Goal: Task Accomplishment & Management: Complete application form

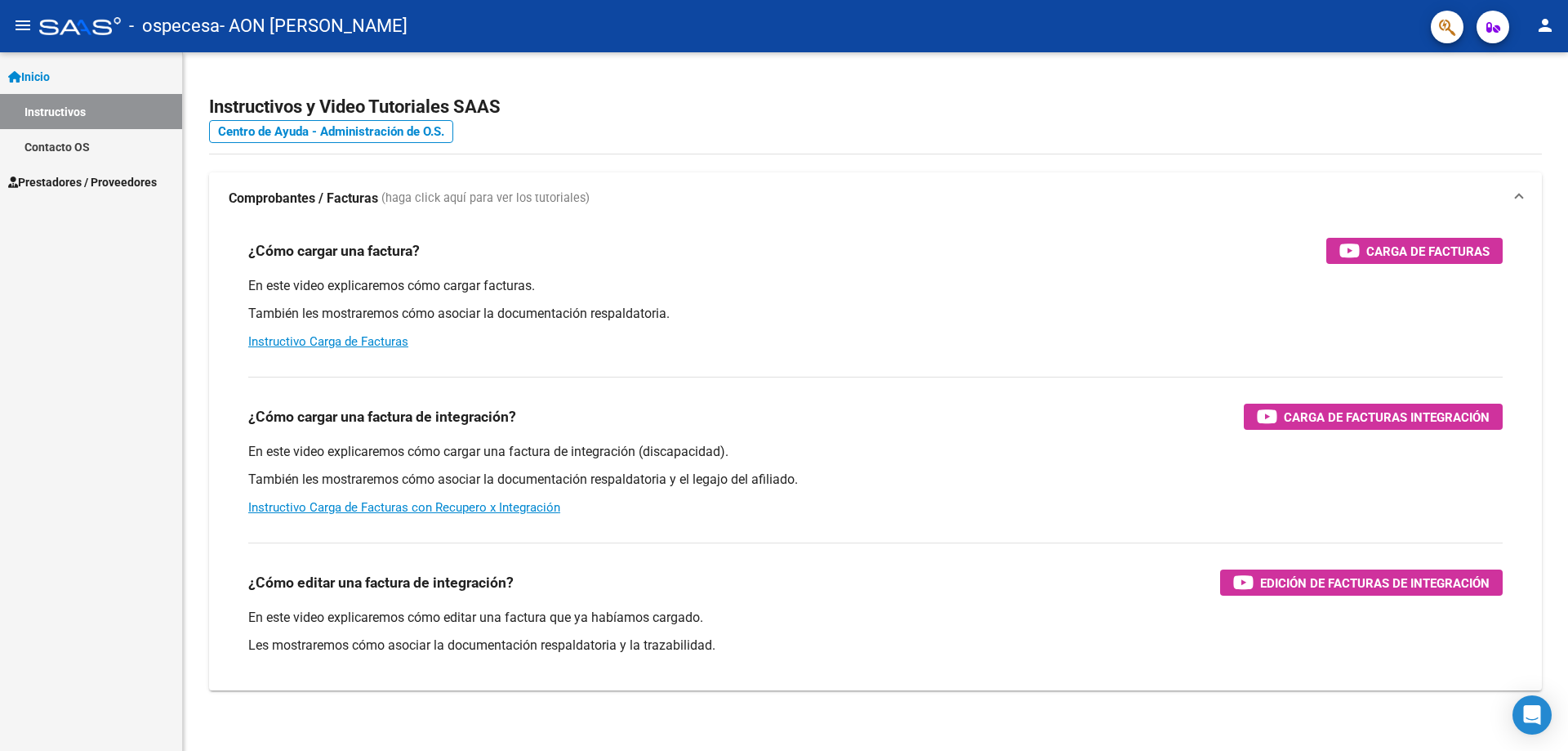
click at [70, 183] on span "Prestadores / Proveedores" at bounding box center [81, 182] width 148 height 18
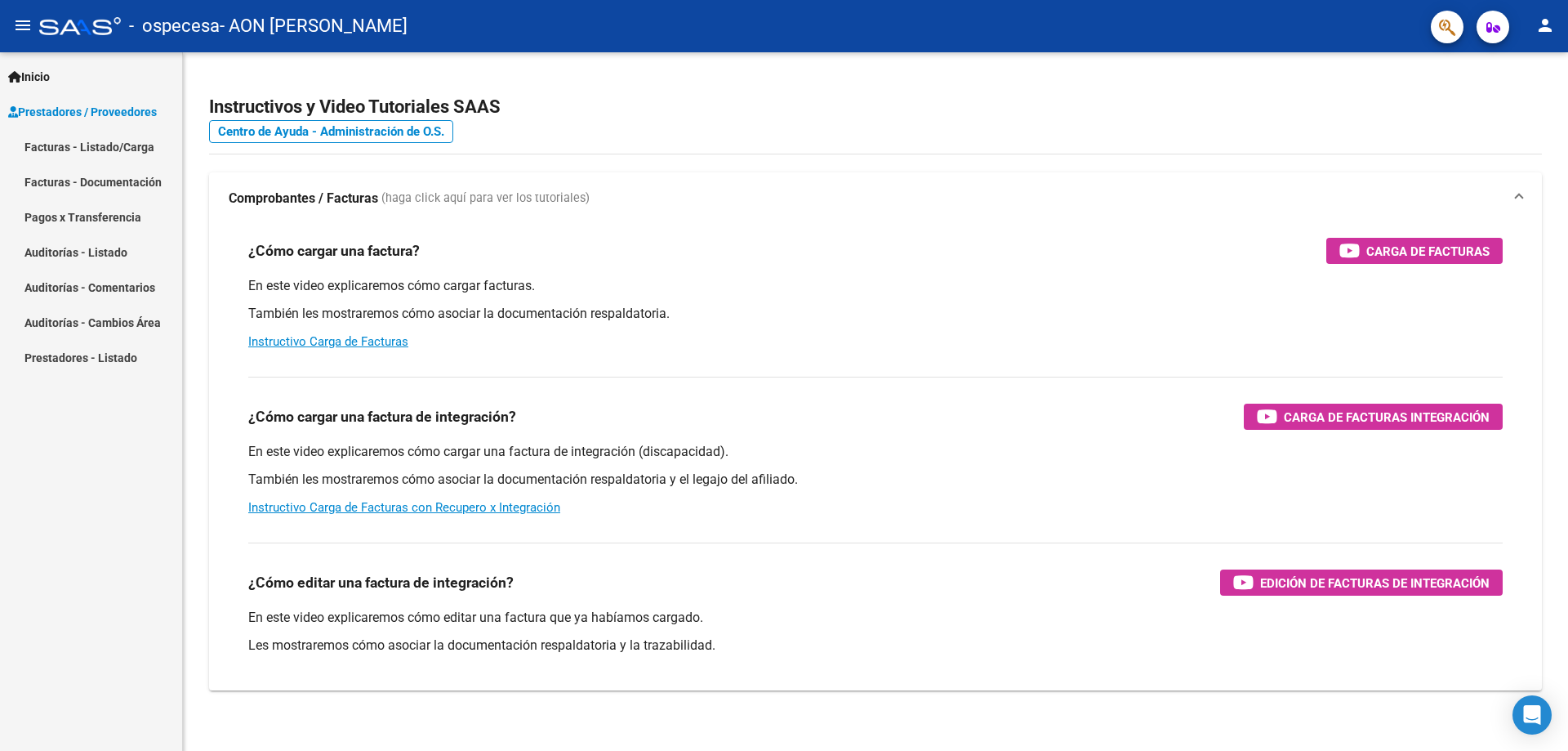
click at [93, 148] on link "Facturas - Listado/Carga" at bounding box center [91, 146] width 183 height 35
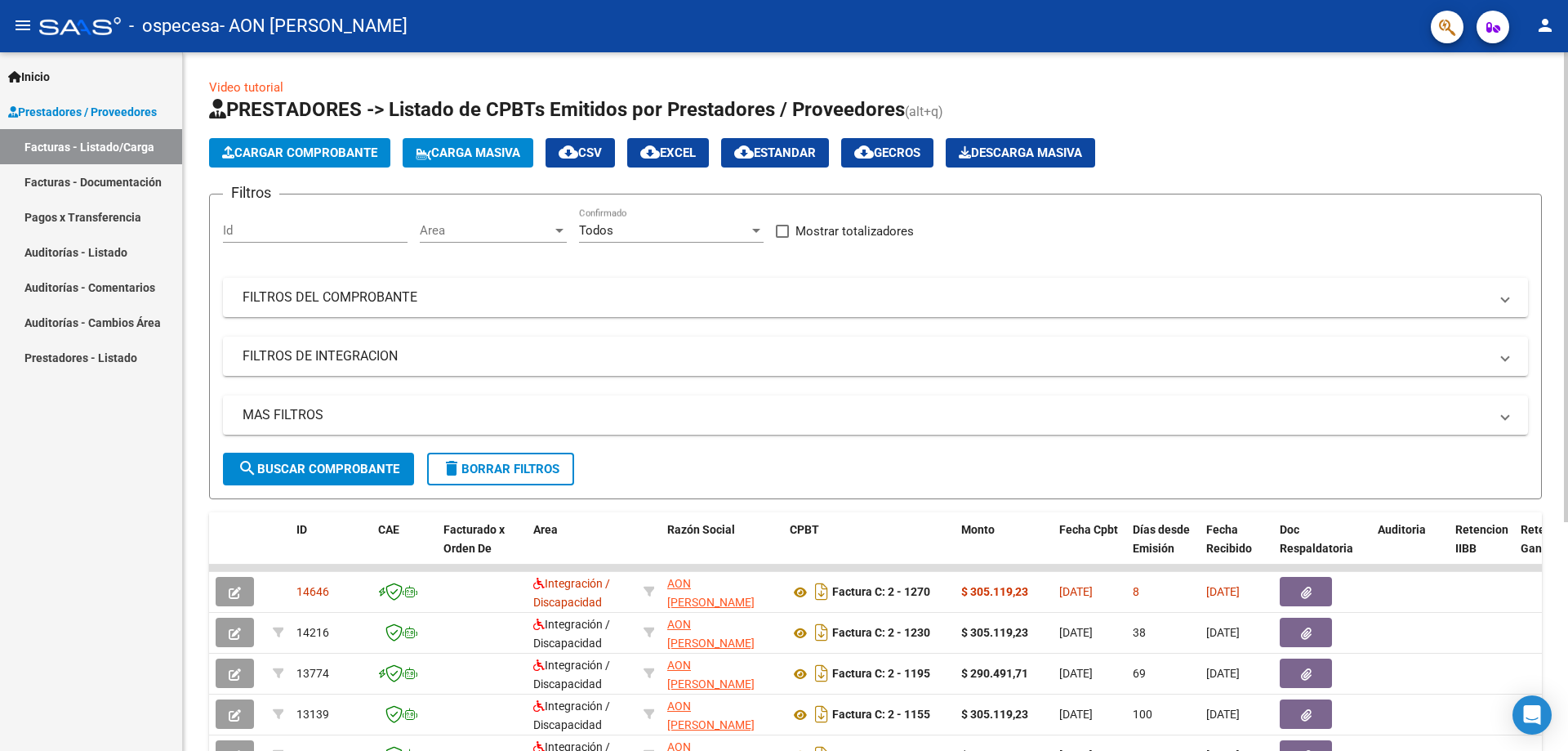
click at [294, 145] on span "Cargar Comprobante" at bounding box center [299, 152] width 155 height 15
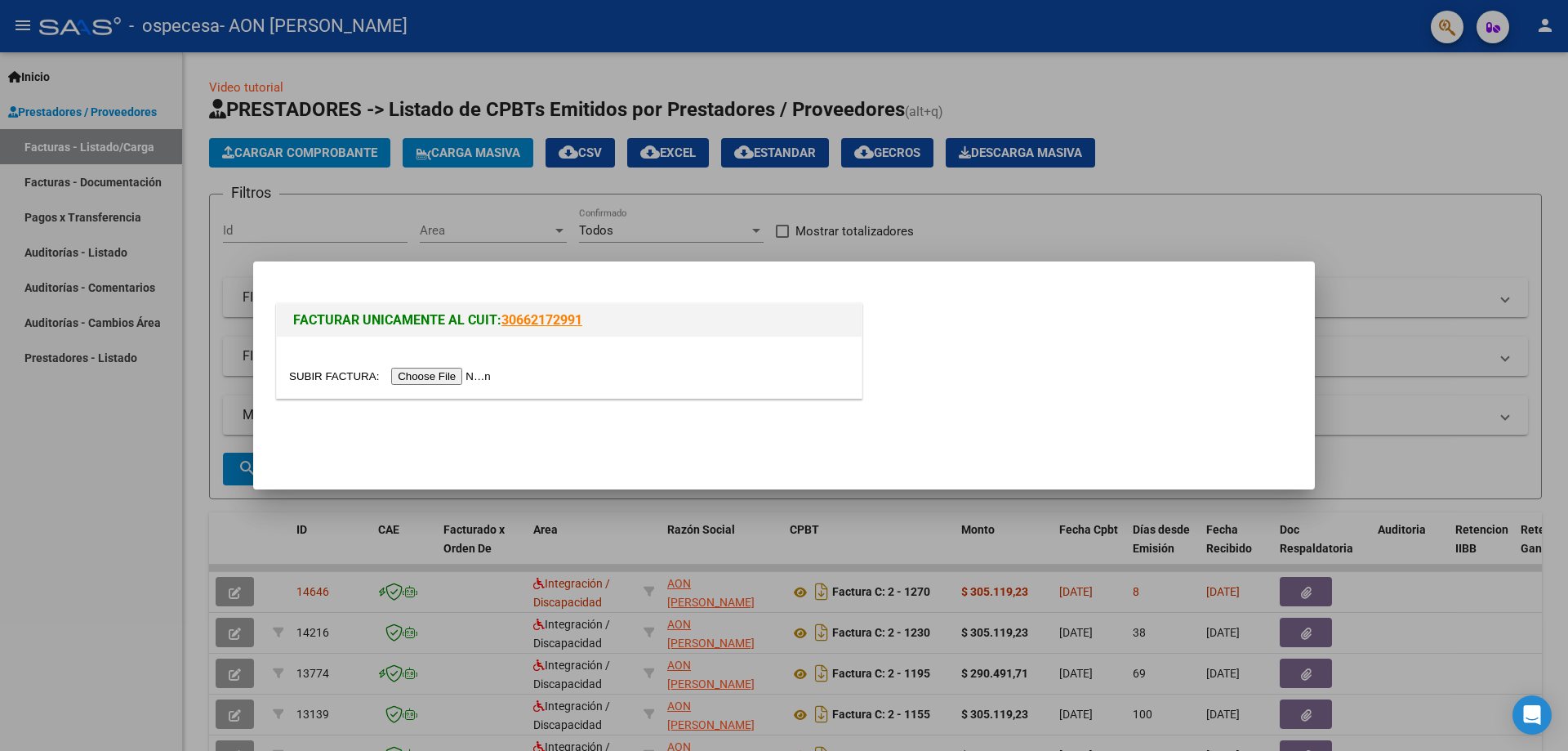
click at [80, 517] on div at bounding box center [784, 375] width 1568 height 751
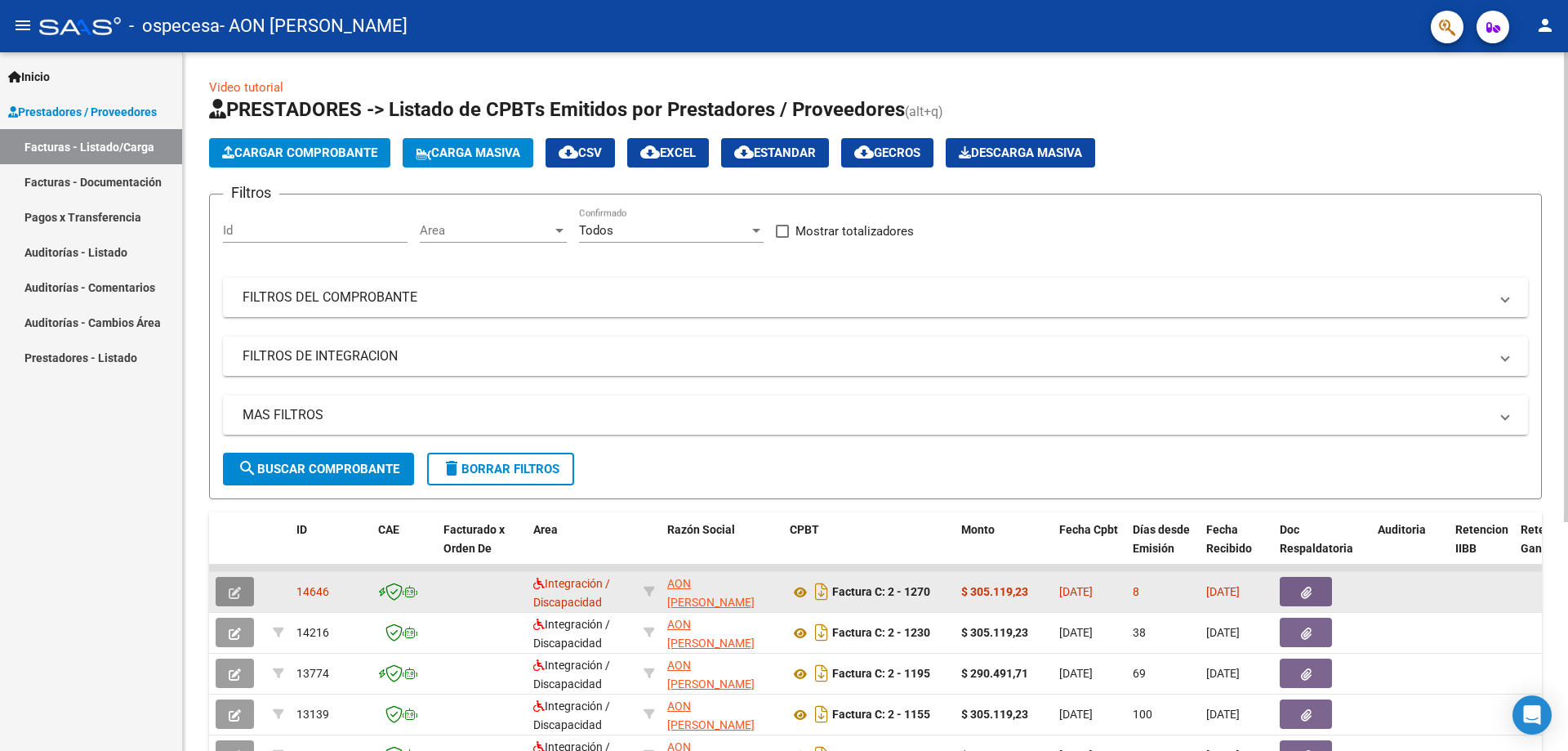
click at [241, 593] on button "button" at bounding box center [235, 591] width 38 height 29
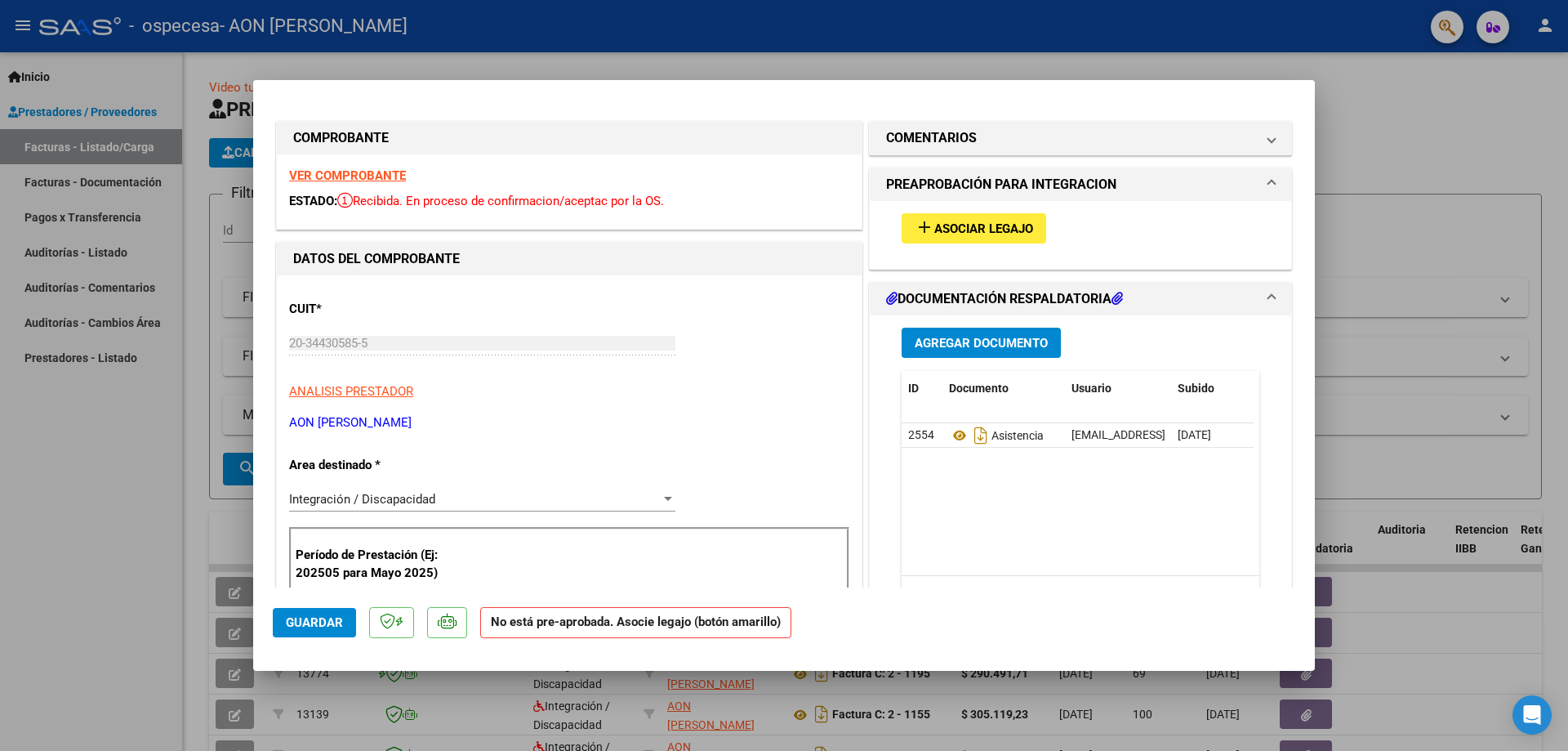
click at [921, 232] on mat-icon "add" at bounding box center [924, 227] width 20 height 20
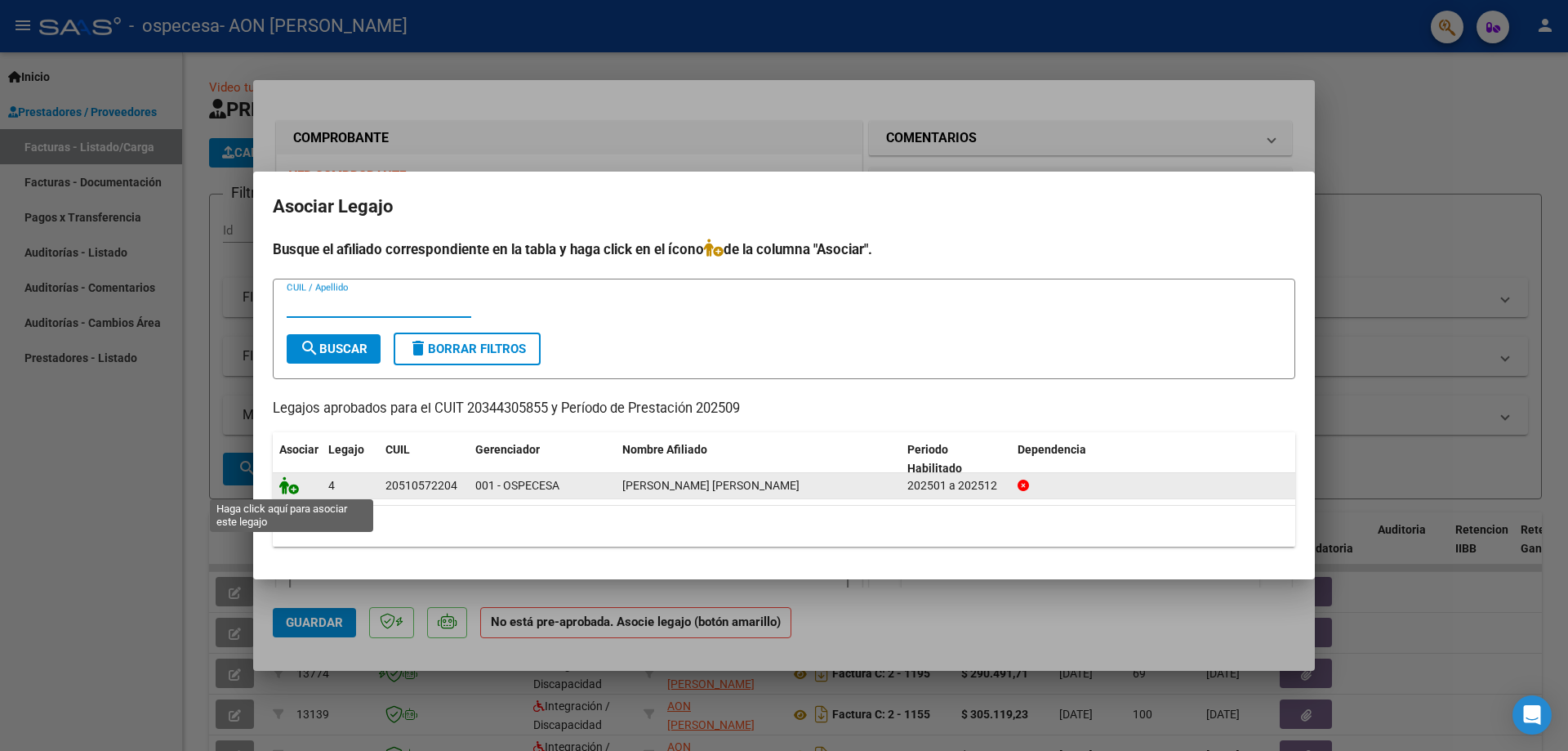
click at [290, 489] on icon at bounding box center [289, 485] width 20 height 18
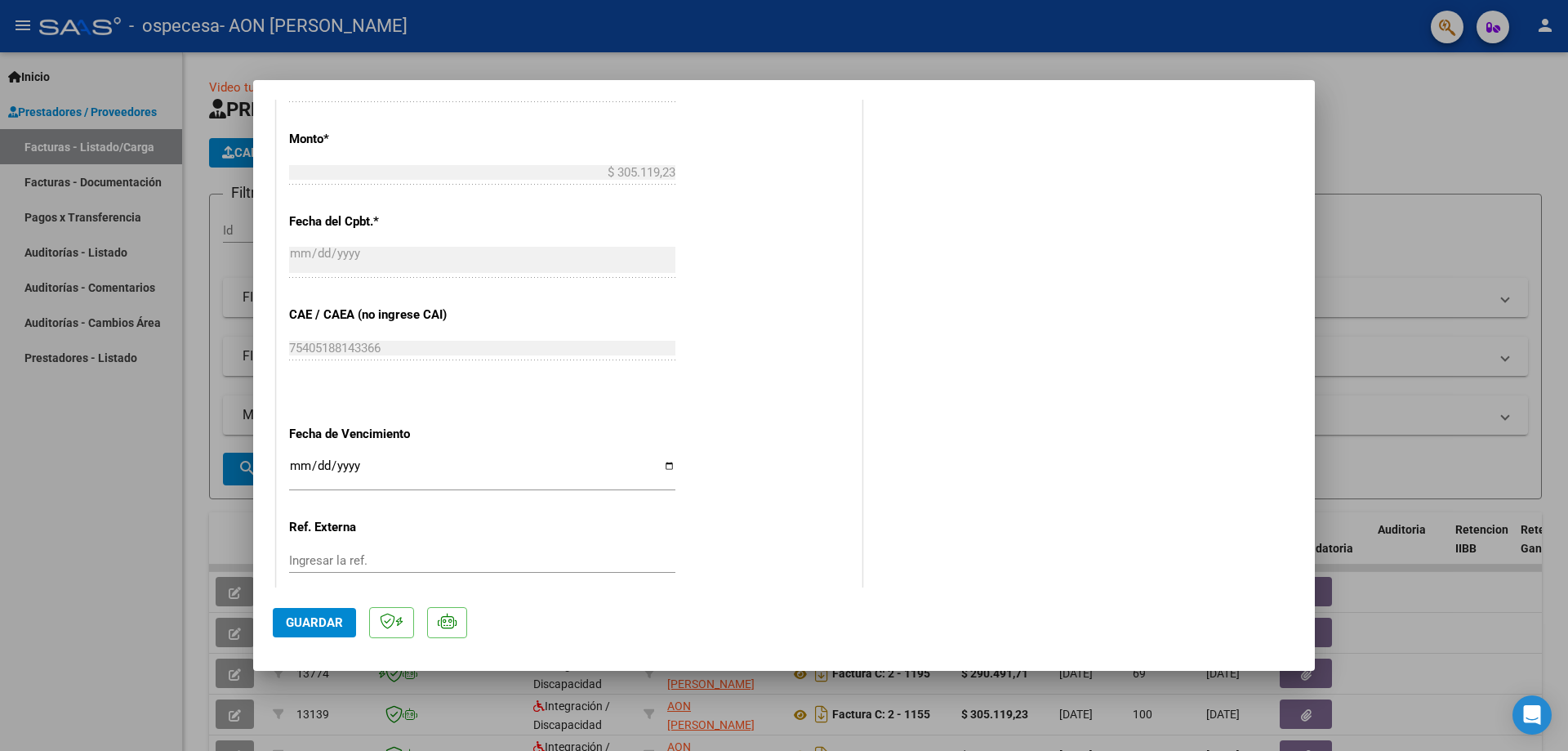
scroll to position [914, 0]
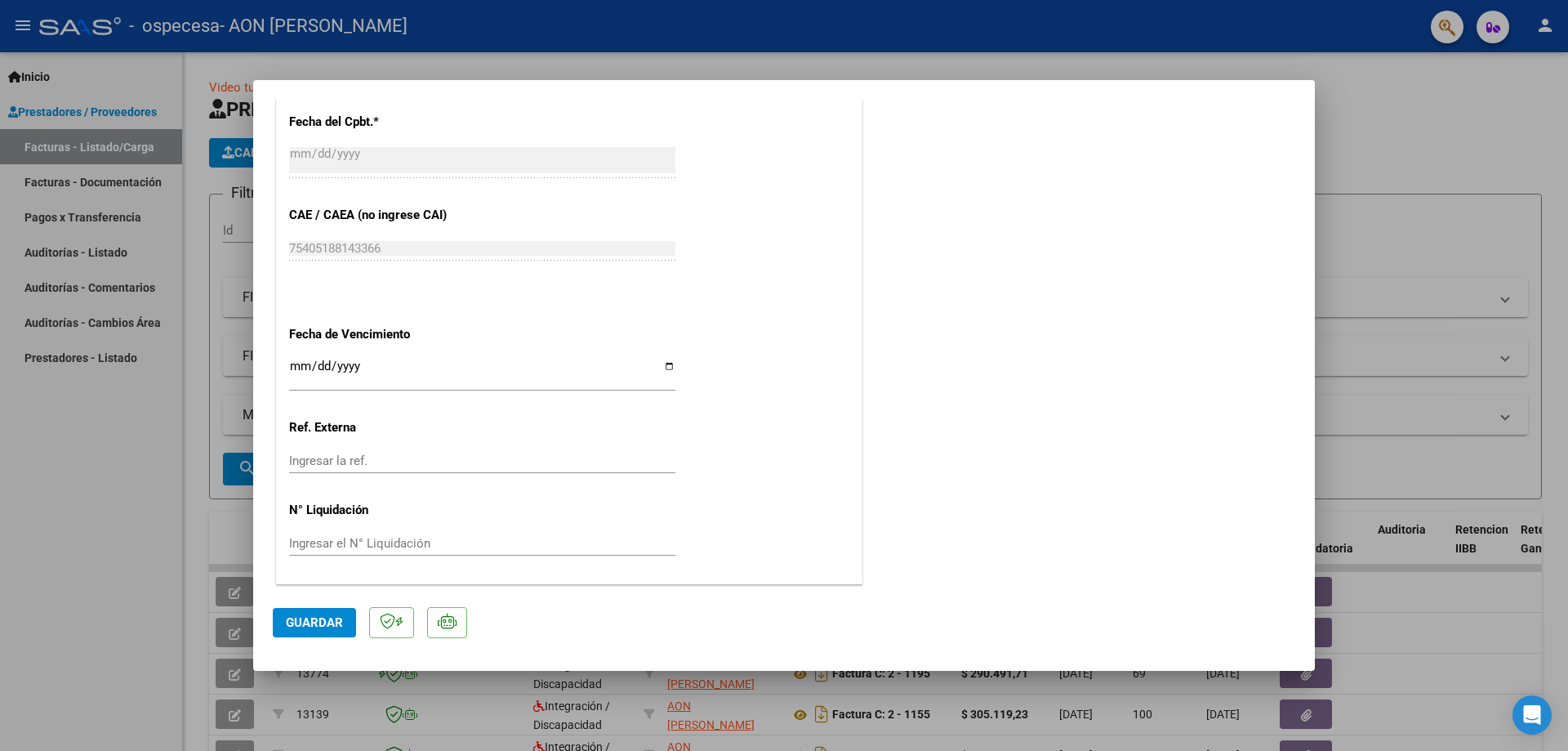
click at [314, 621] on span "Guardar" at bounding box center [314, 622] width 57 height 15
click at [31, 500] on div at bounding box center [784, 375] width 1568 height 751
type input "$ 0,00"
